Goal: Navigation & Orientation: Find specific page/section

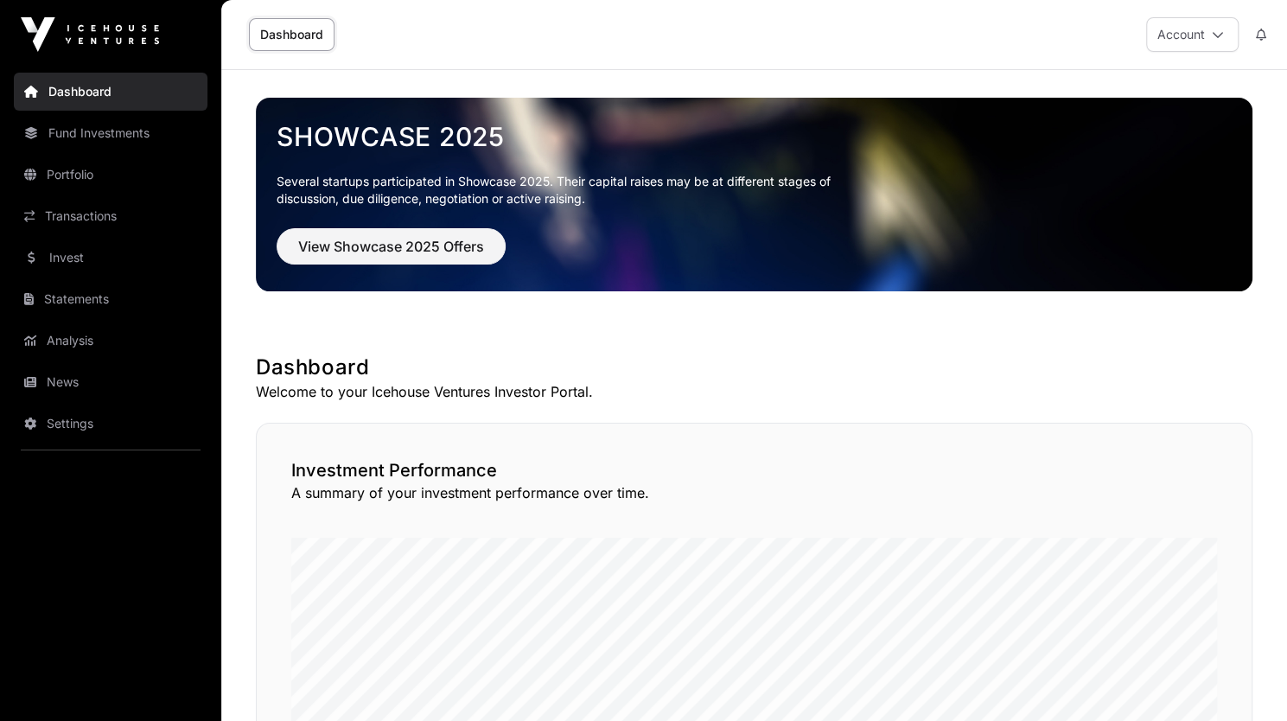
click at [57, 177] on link "Portfolio" at bounding box center [111, 175] width 194 height 38
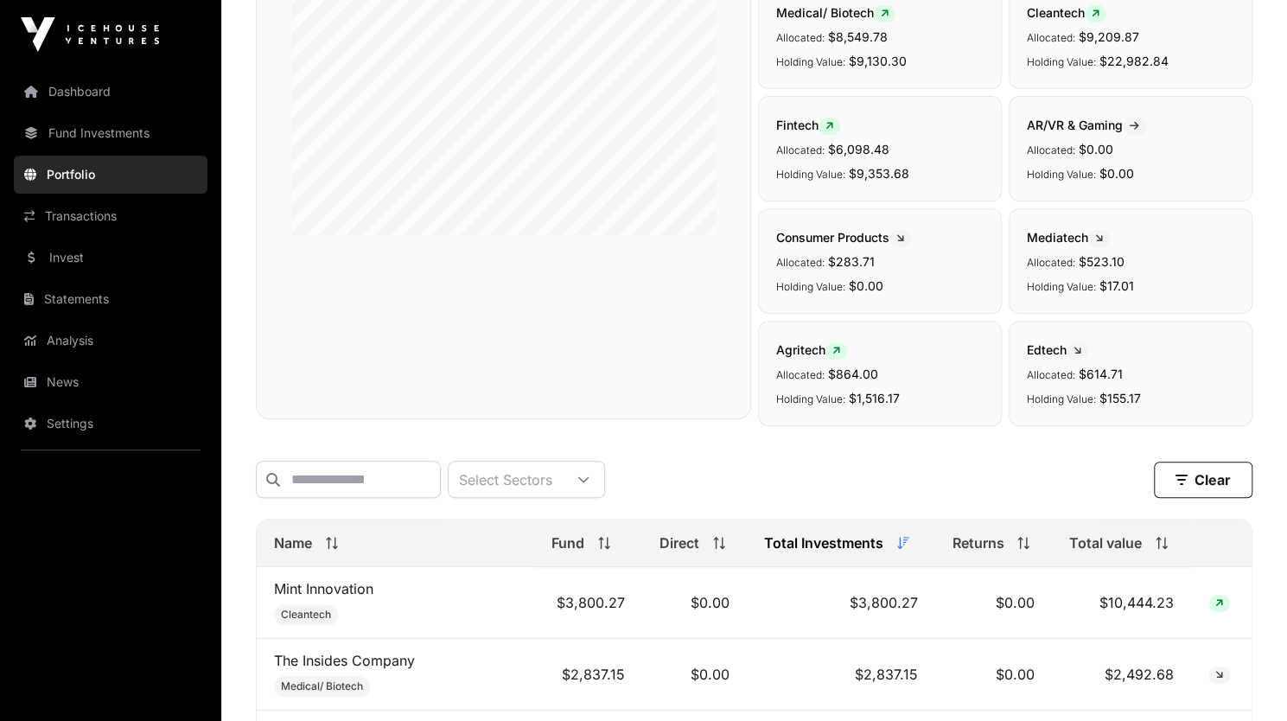
scroll to position [491, 0]
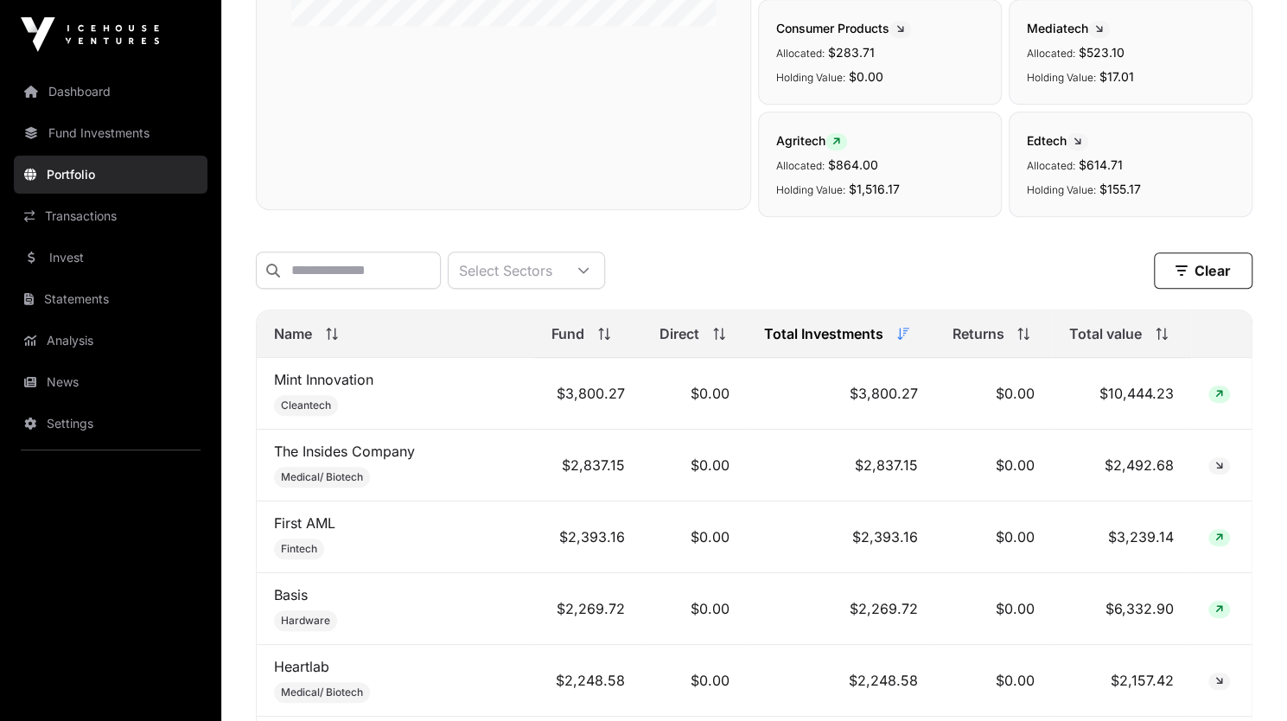
click at [1092, 344] on span "Total value" at bounding box center [1105, 333] width 73 height 21
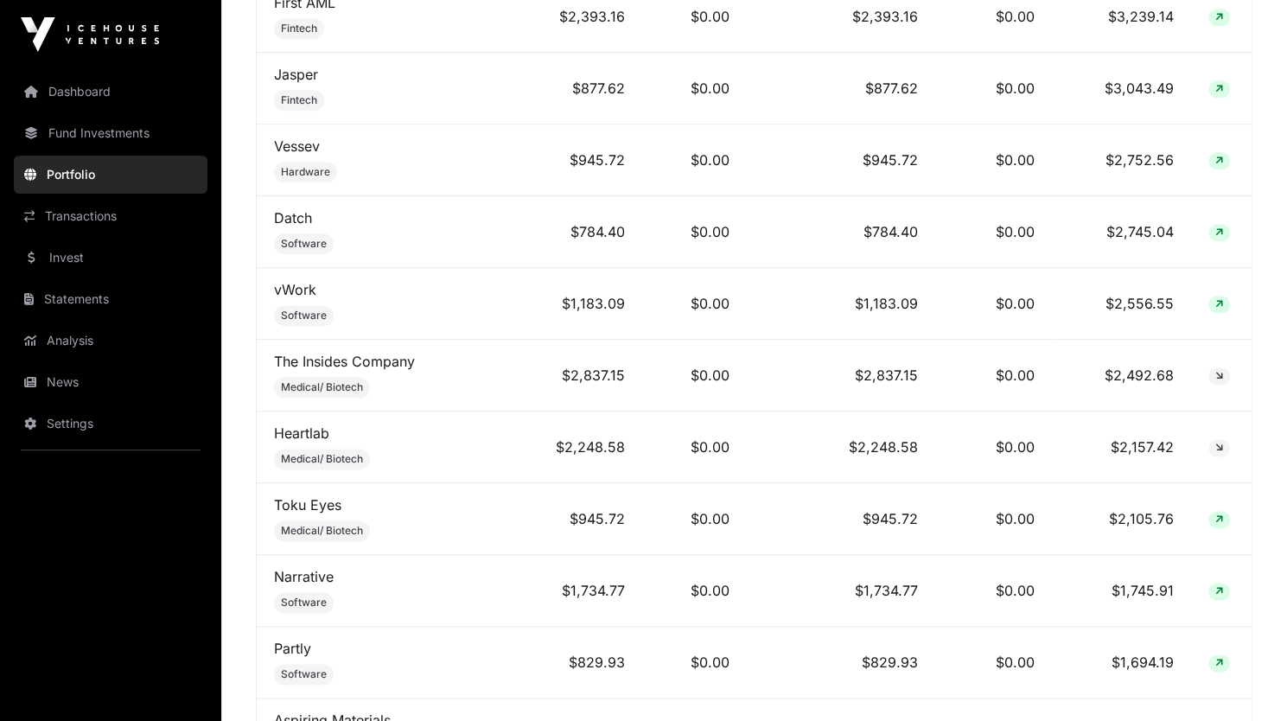
scroll to position [1121, 0]
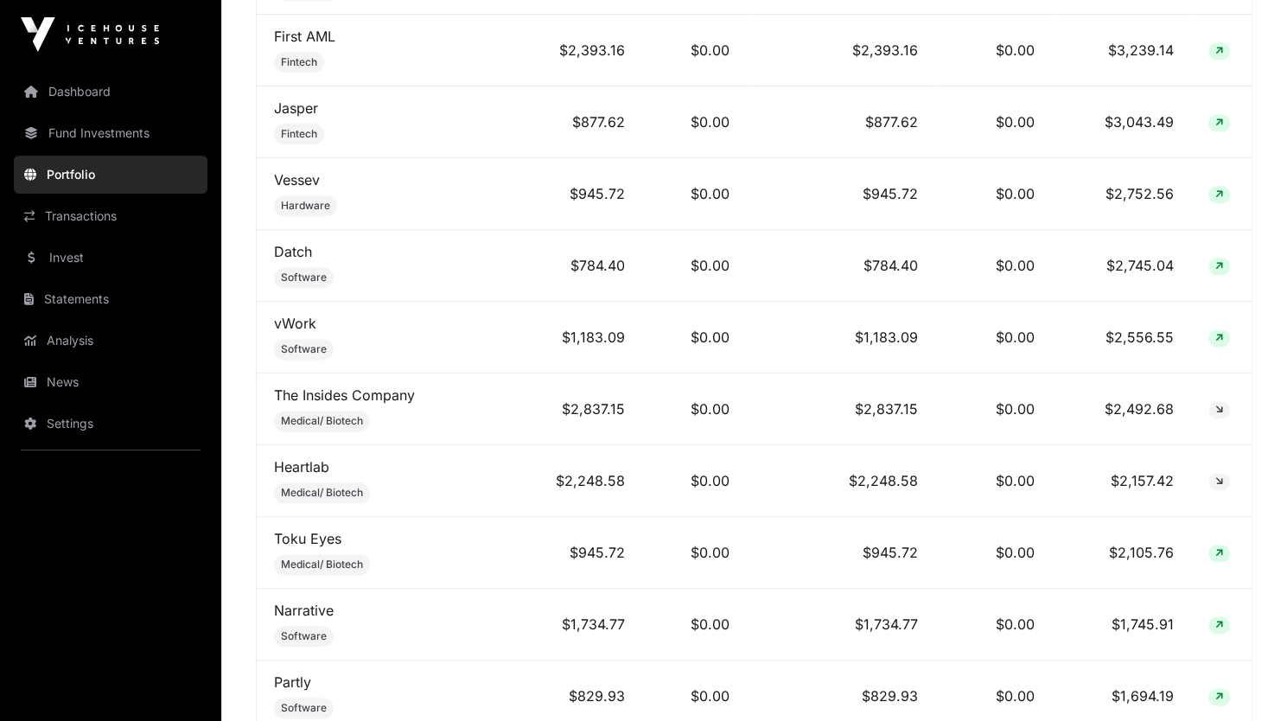
click at [92, 373] on link "News" at bounding box center [111, 382] width 194 height 38
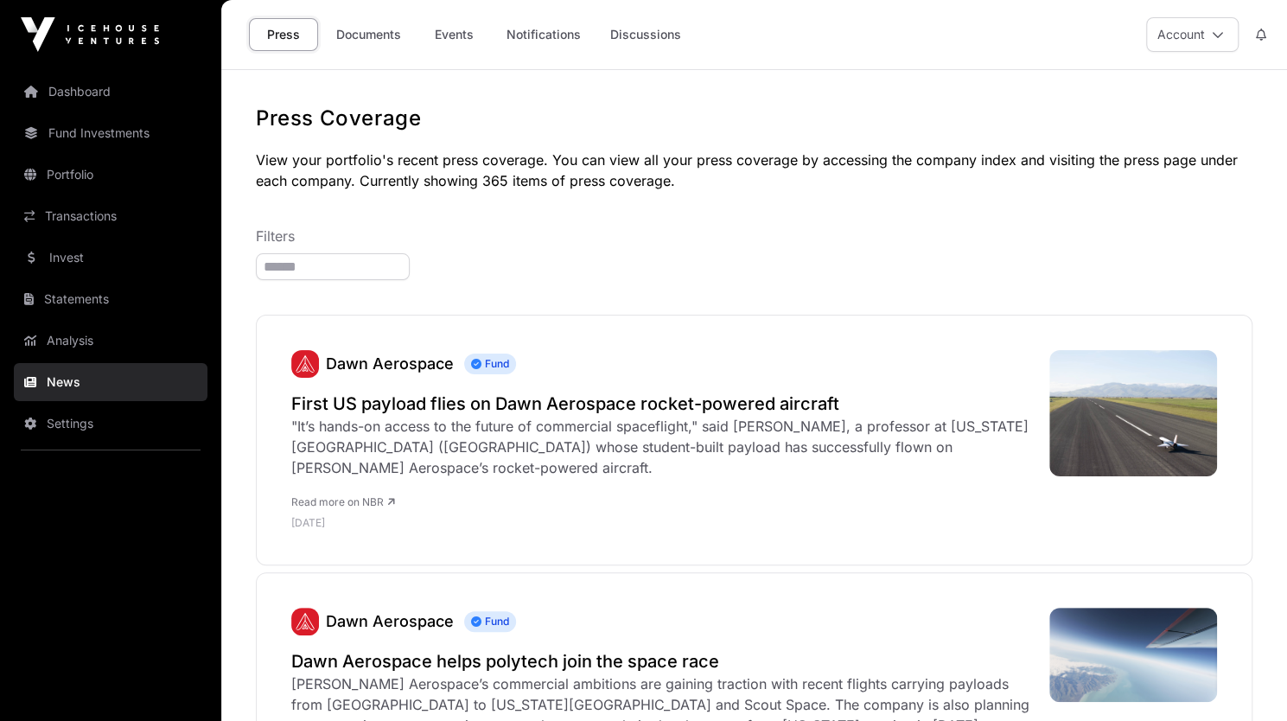
click at [113, 345] on link "Analysis" at bounding box center [111, 341] width 194 height 38
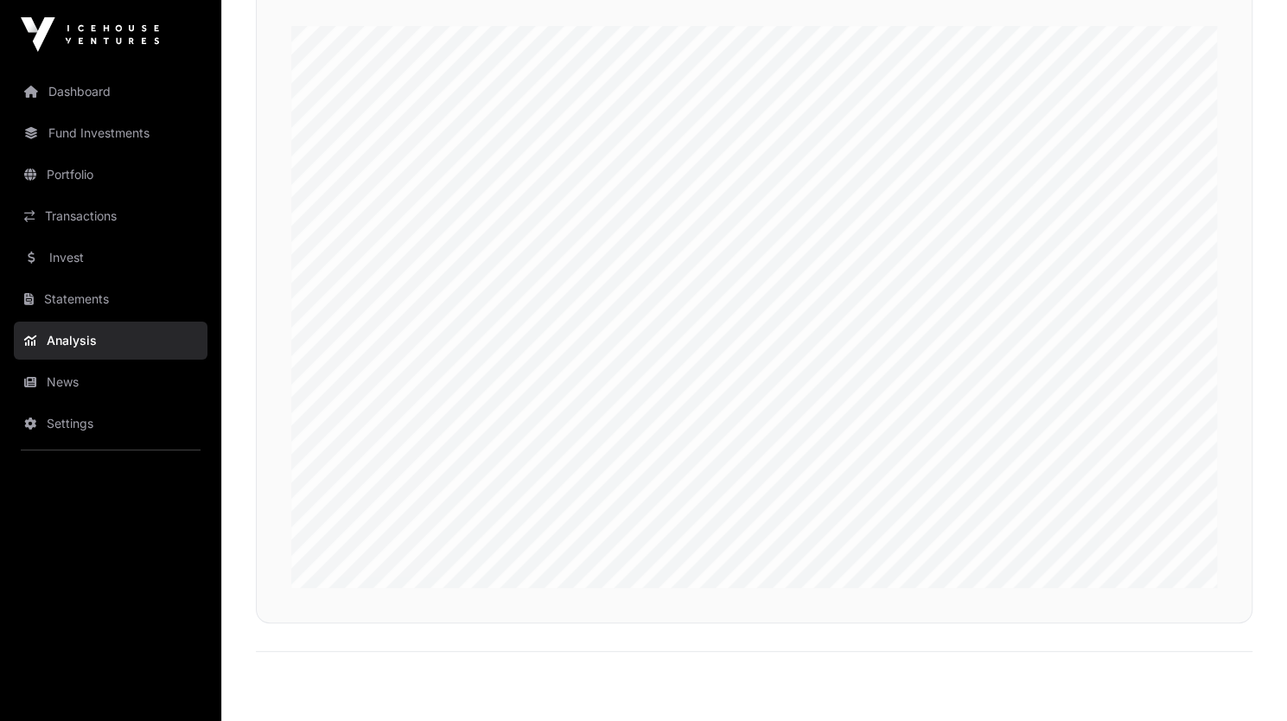
scroll to position [4026, 0]
click at [101, 105] on link "Dashboard" at bounding box center [111, 92] width 194 height 38
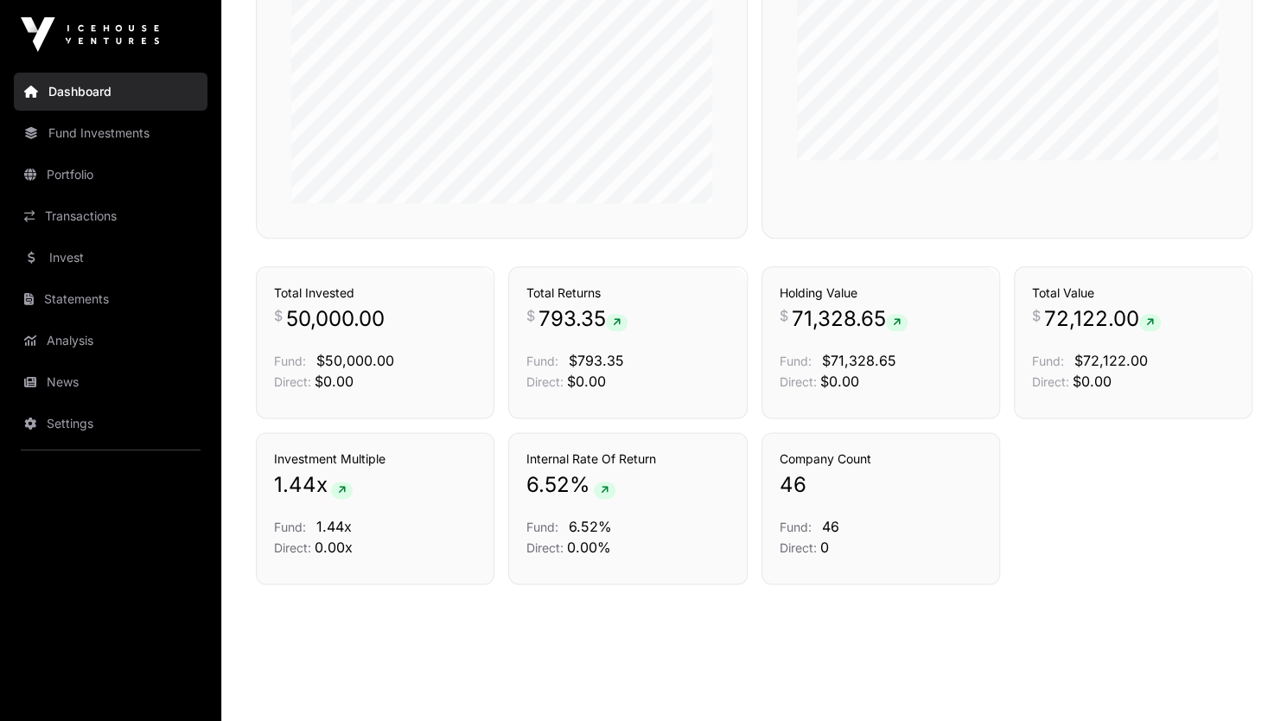
scroll to position [1122, 0]
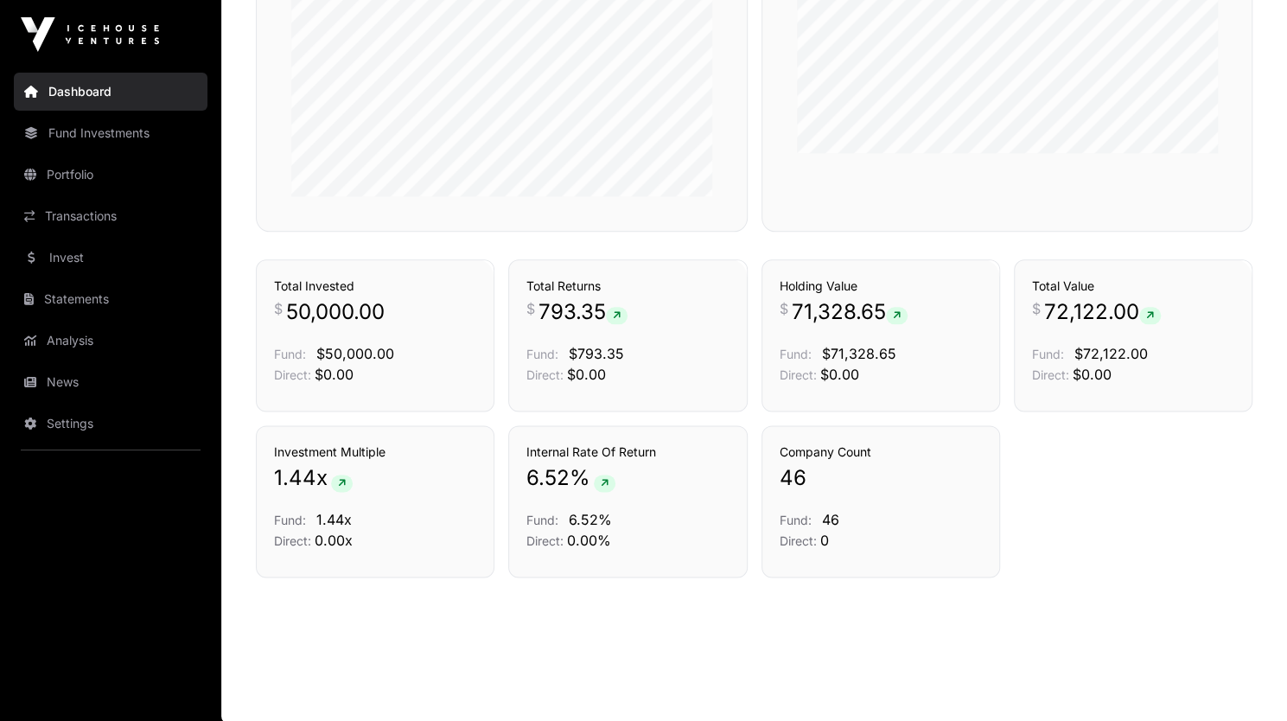
click at [565, 453] on h3 "Internal Rate Of Return" at bounding box center [627, 451] width 202 height 17
click at [602, 481] on icon at bounding box center [605, 483] width 8 height 10
click at [141, 136] on link "Fund Investments" at bounding box center [111, 133] width 194 height 38
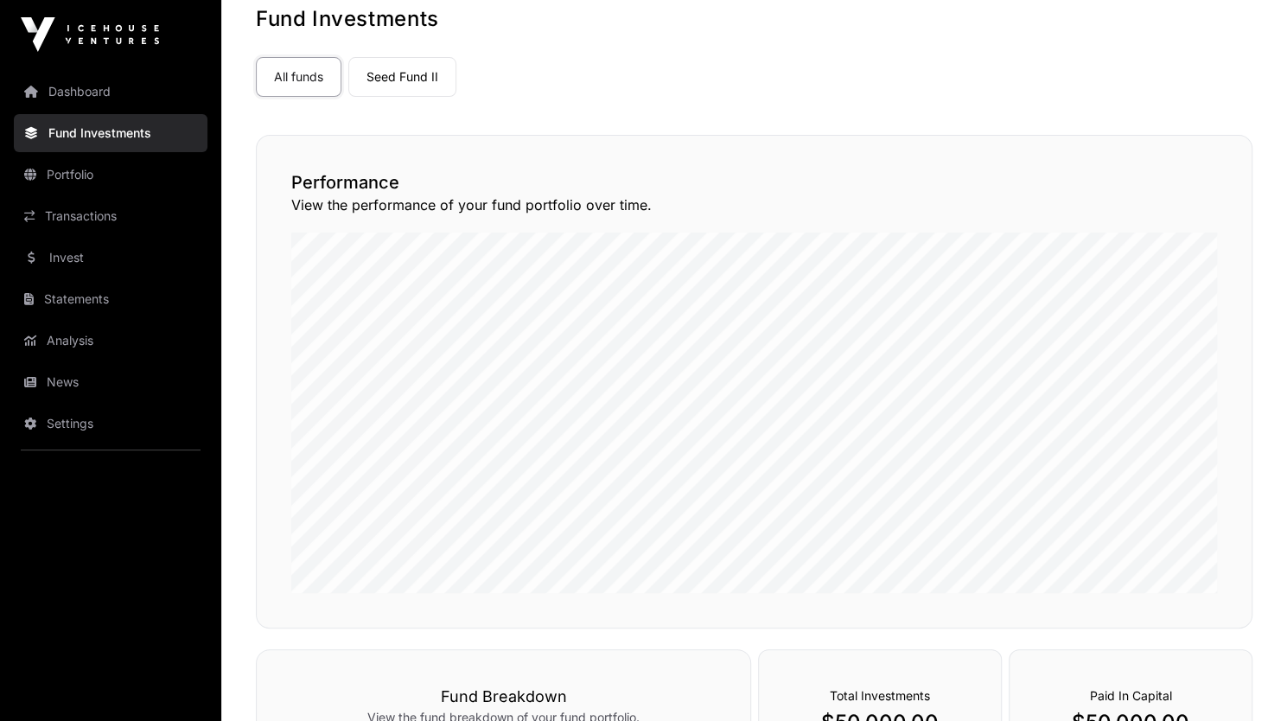
scroll to position [55, 0]
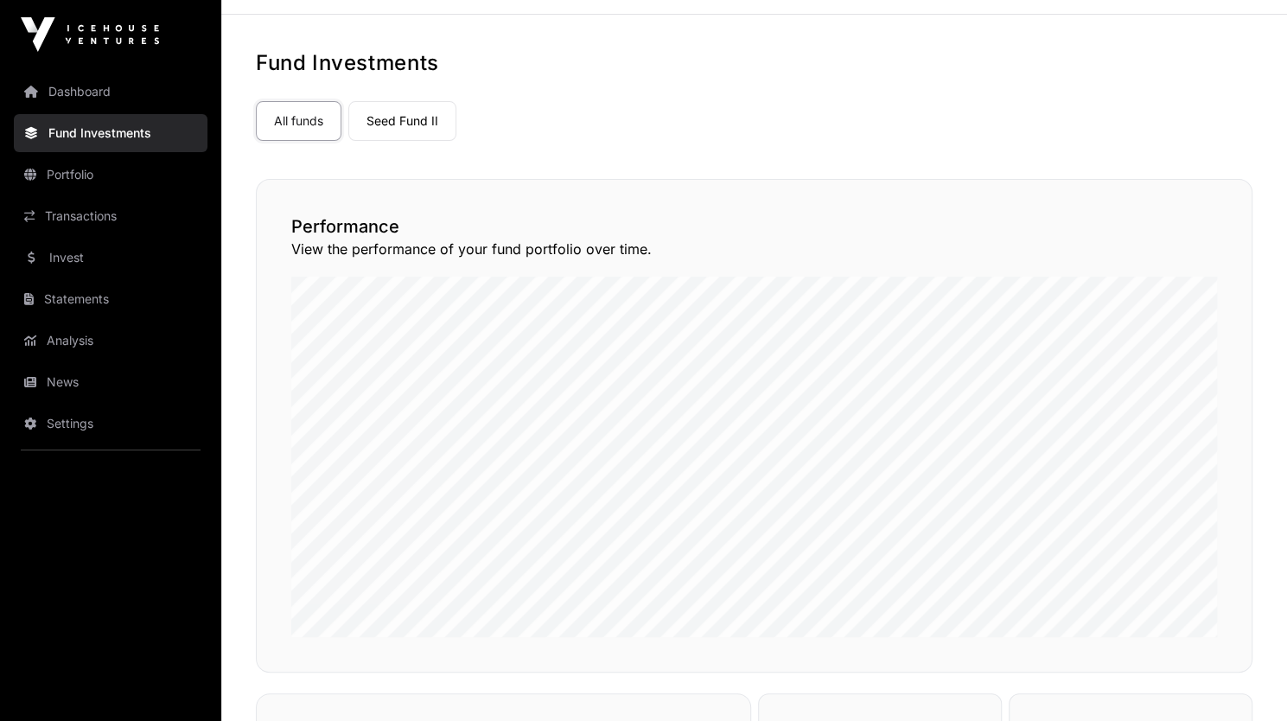
click at [414, 109] on link "Seed Fund II" at bounding box center [402, 121] width 108 height 40
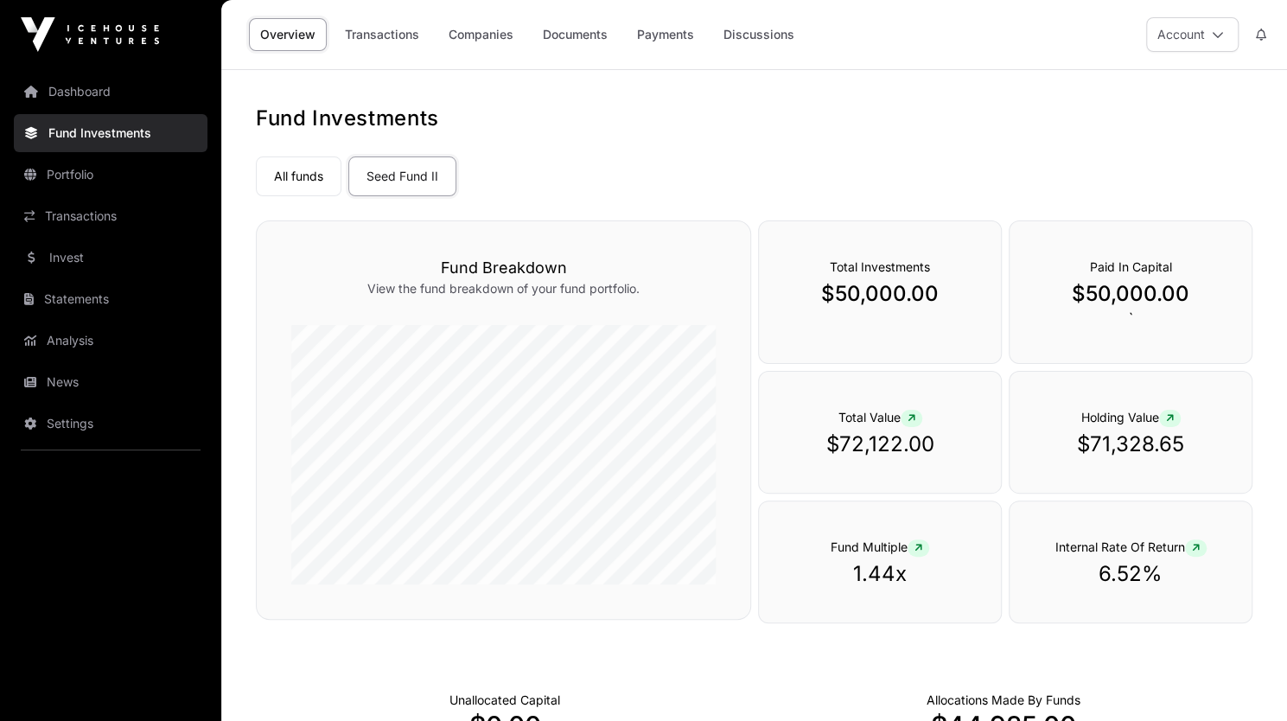
click at [1194, 545] on icon at bounding box center [1196, 548] width 8 height 10
